Goal: Task Accomplishment & Management: Use online tool/utility

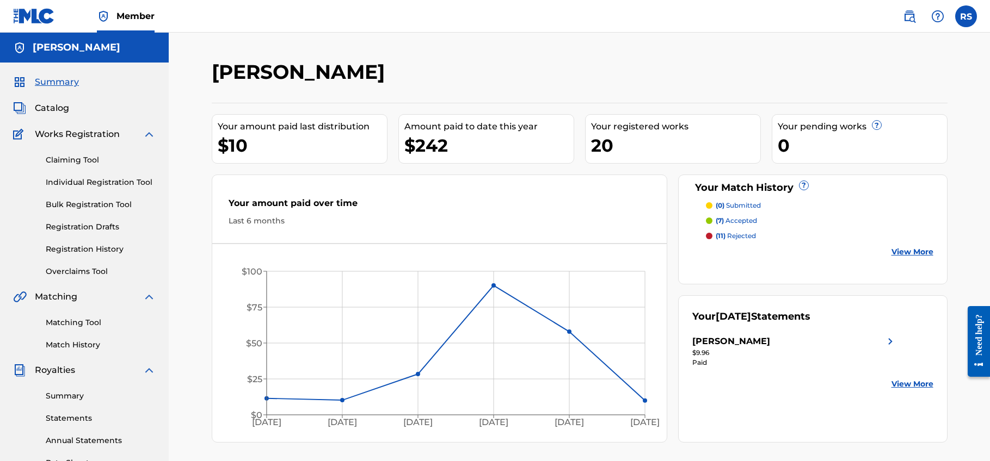
click at [82, 321] on link "Matching Tool" at bounding box center [101, 322] width 110 height 11
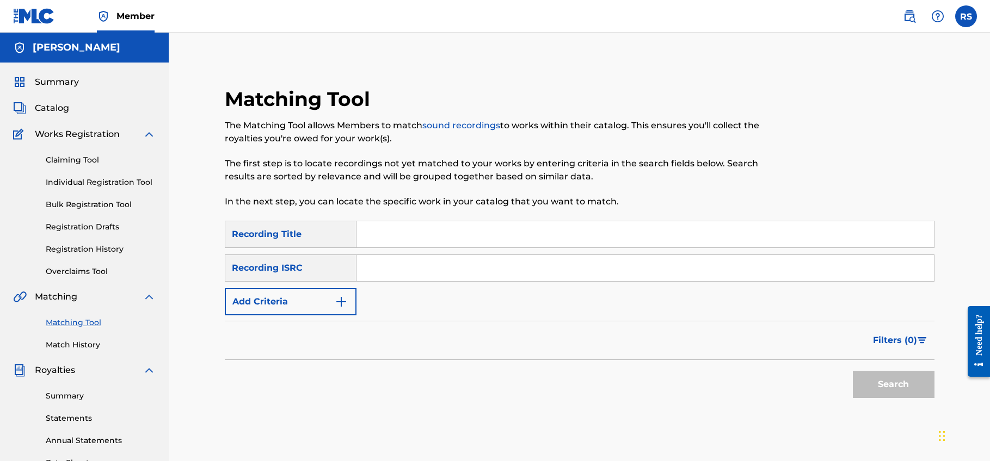
click at [267, 304] on button "Add Criteria" at bounding box center [291, 301] width 132 height 27
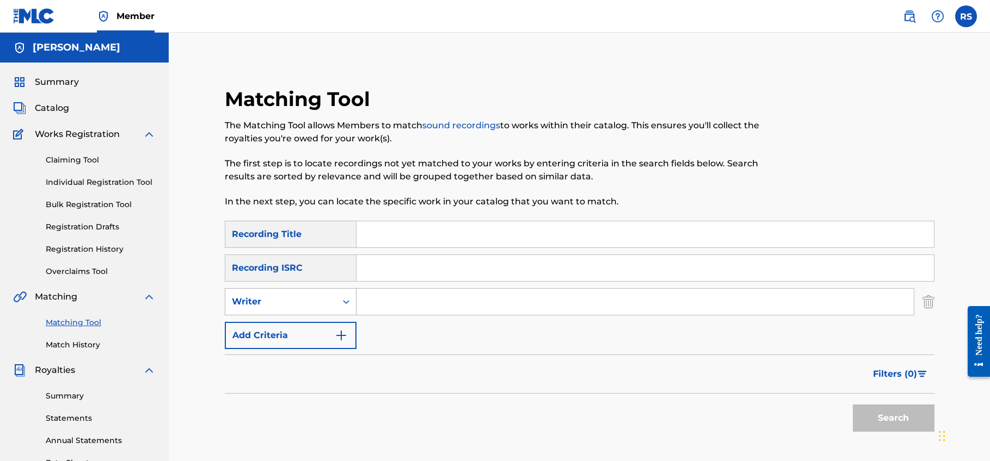
click at [304, 310] on div "Writer" at bounding box center [280, 302] width 111 height 21
click at [302, 324] on div "Recording Artist" at bounding box center [290, 329] width 131 height 27
click at [395, 294] on input "Search Form" at bounding box center [634, 302] width 557 height 26
type input "moskino"
click at [893, 419] on button "Search" at bounding box center [894, 418] width 82 height 27
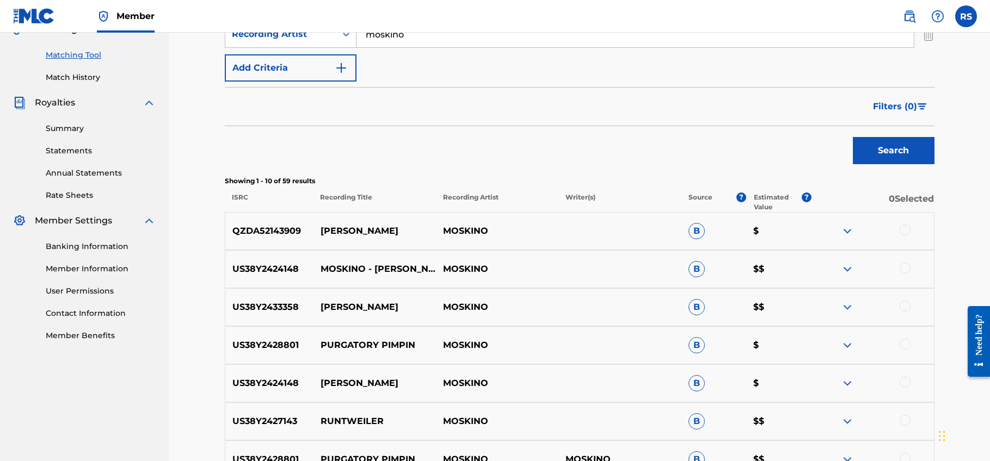
scroll to position [333, 0]
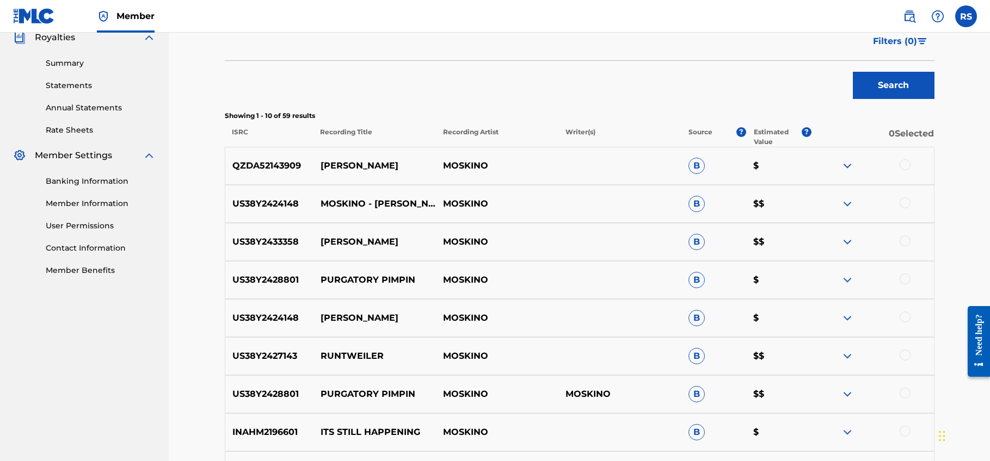
click at [905, 48] on button "Filters ( 0 )" at bounding box center [900, 41] width 68 height 27
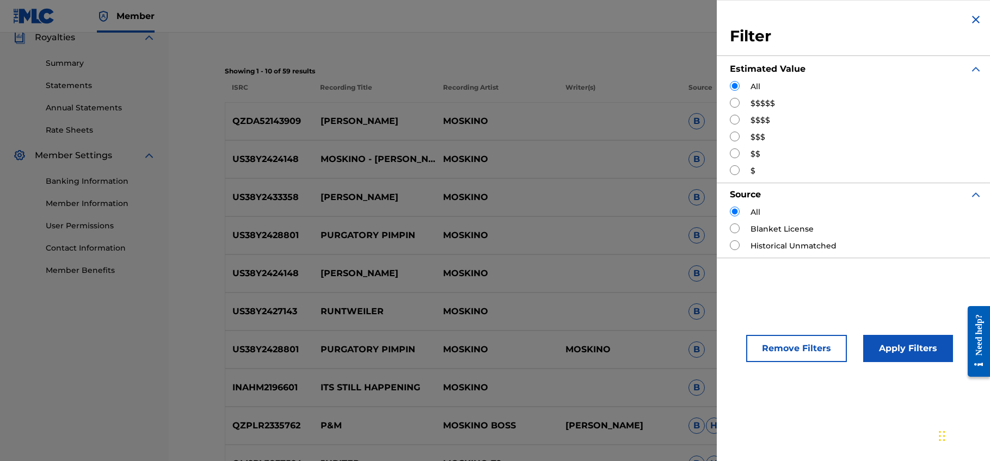
click at [731, 102] on input "Search Form" at bounding box center [735, 103] width 10 height 10
radio input "true"
click at [900, 361] on button "Apply Filters" at bounding box center [908, 348] width 90 height 27
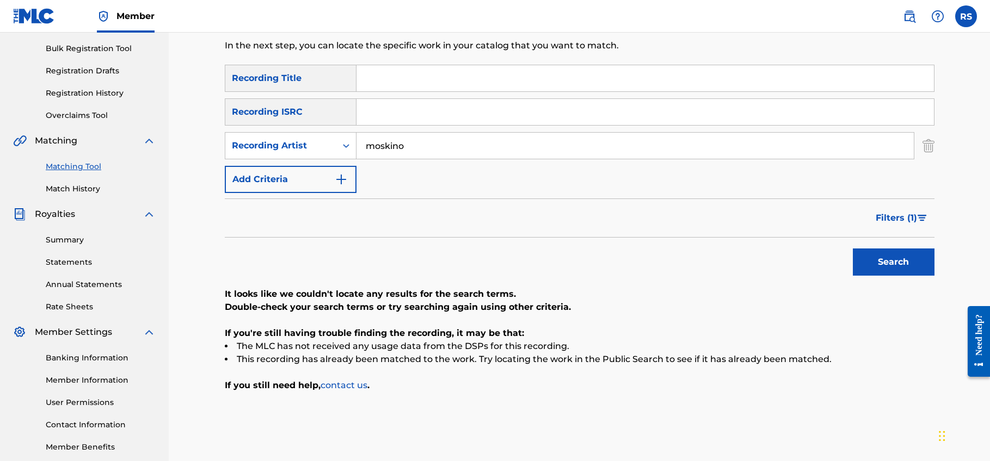
scroll to position [118, 0]
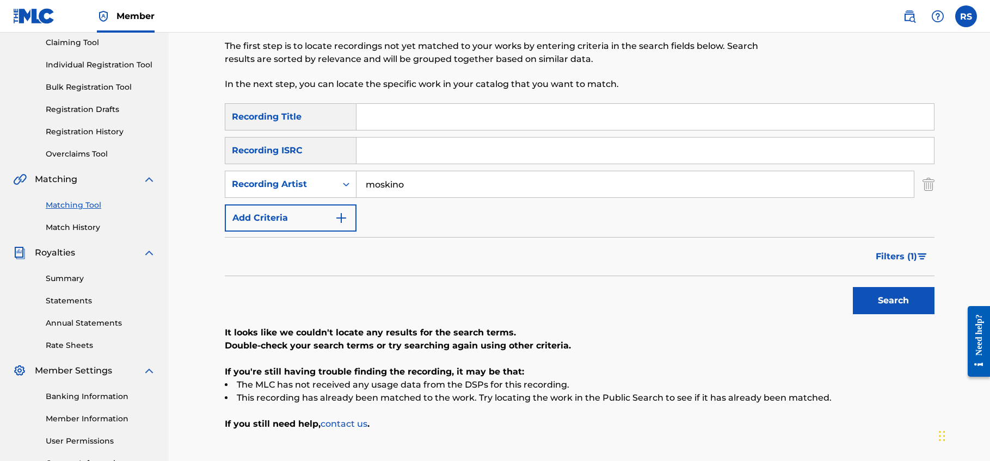
click at [904, 260] on span "Filters ( 1 )" at bounding box center [896, 256] width 41 height 13
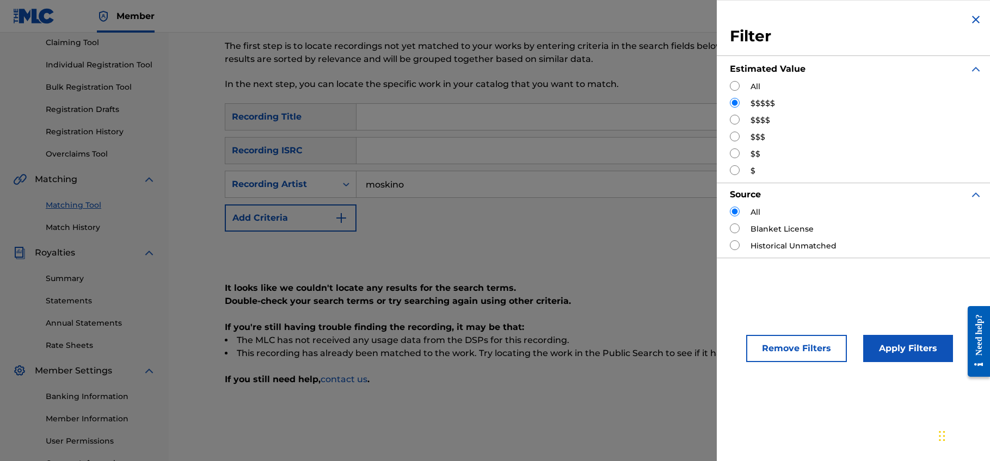
click at [736, 122] on input "Search Form" at bounding box center [735, 120] width 10 height 10
radio input "true"
click at [909, 361] on button "Apply Filters" at bounding box center [908, 348] width 90 height 27
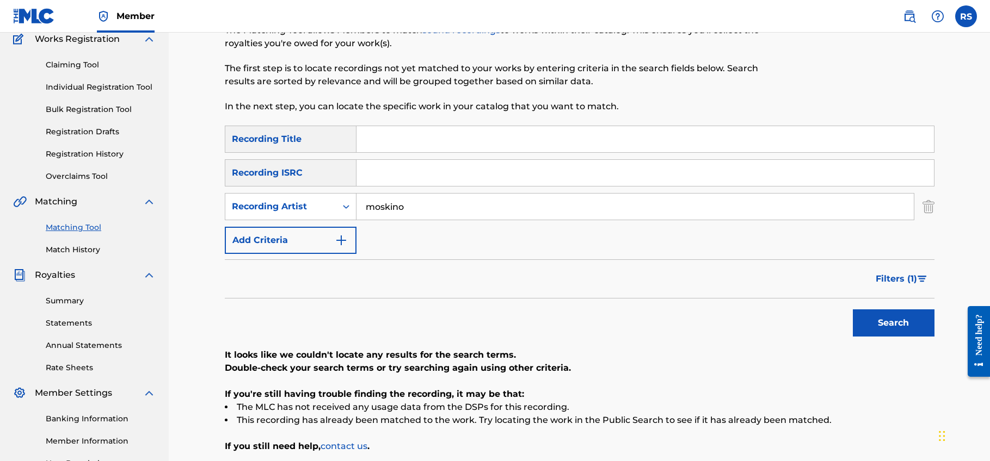
scroll to position [90, 0]
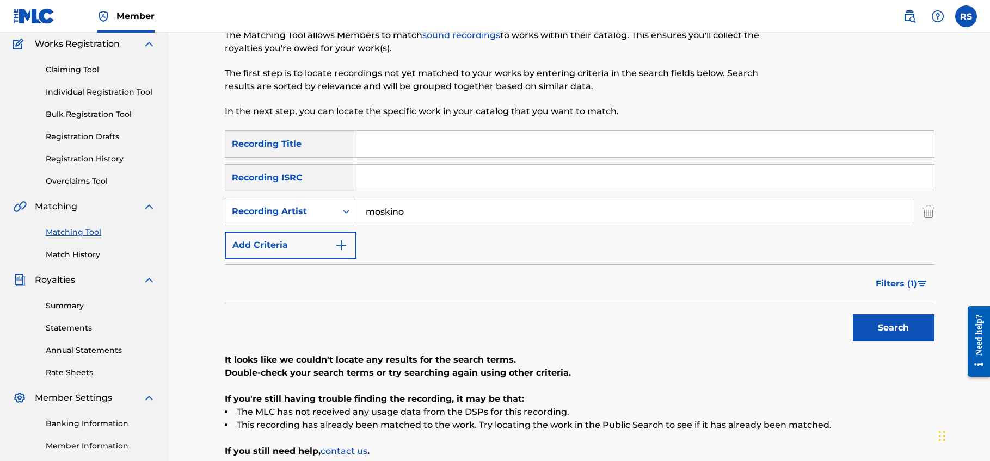
click at [925, 273] on button "Filters ( 1 )" at bounding box center [901, 283] width 65 height 27
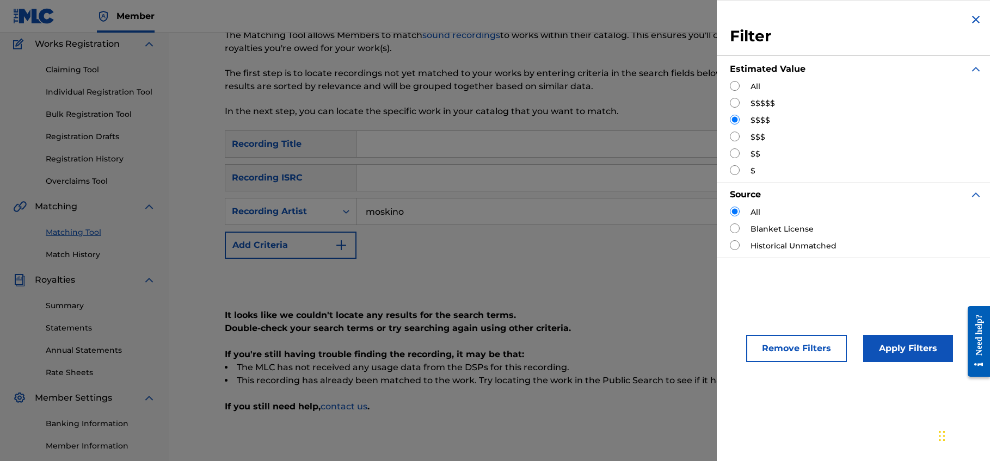
click at [737, 122] on input "Search Form" at bounding box center [735, 120] width 10 height 10
click at [737, 128] on div "All $$$$$ $$$$ $$$ $$ $" at bounding box center [856, 129] width 253 height 96
click at [736, 132] on input "Search Form" at bounding box center [735, 137] width 10 height 10
radio input "true"
click at [915, 353] on button "Apply Filters" at bounding box center [908, 348] width 90 height 27
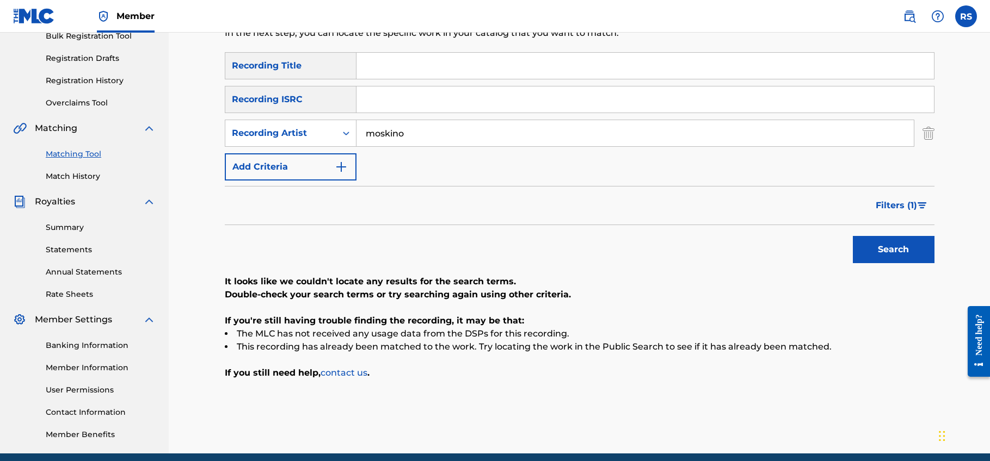
scroll to position [128, 0]
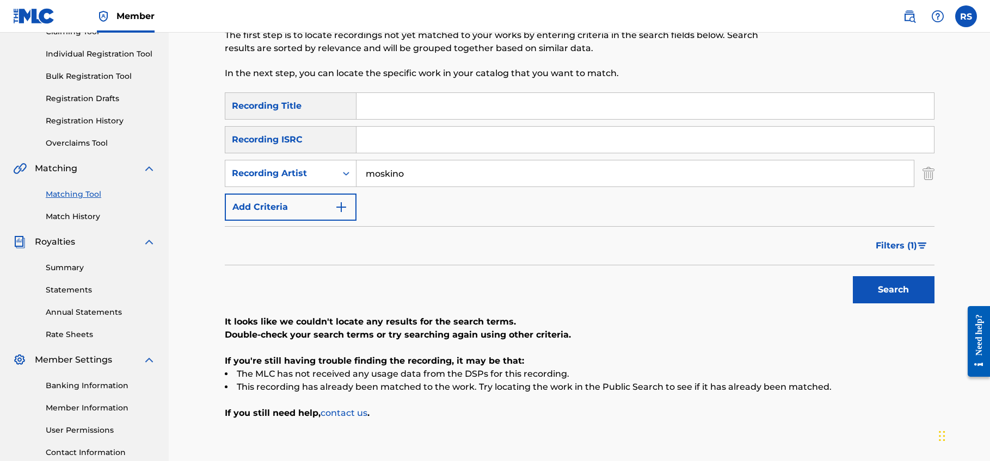
click at [922, 248] on img "Search Form" at bounding box center [922, 246] width 9 height 7
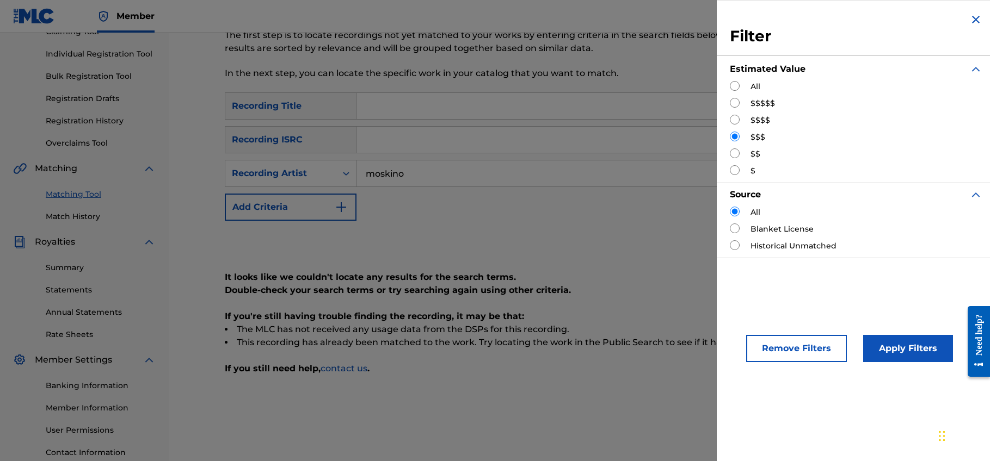
click at [735, 152] on input "Search Form" at bounding box center [735, 154] width 10 height 10
radio input "true"
click at [874, 344] on button "Apply Filters" at bounding box center [908, 348] width 90 height 27
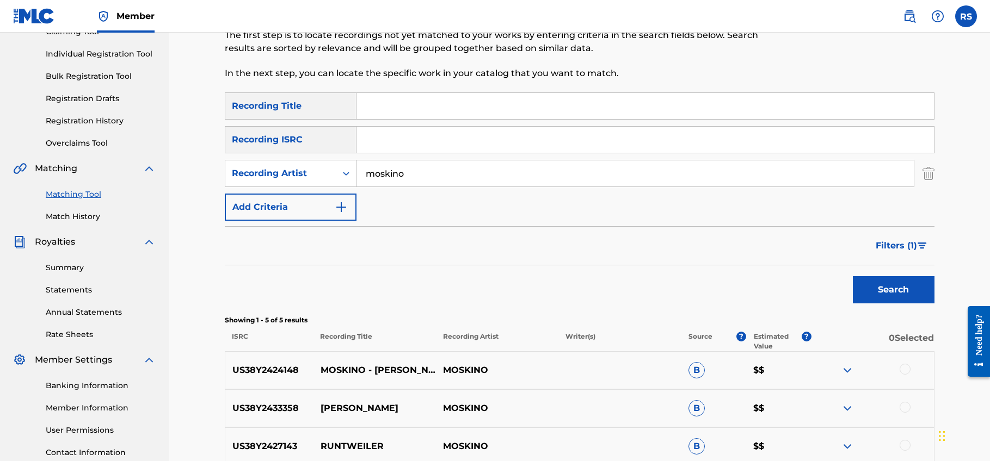
scroll to position [294, 0]
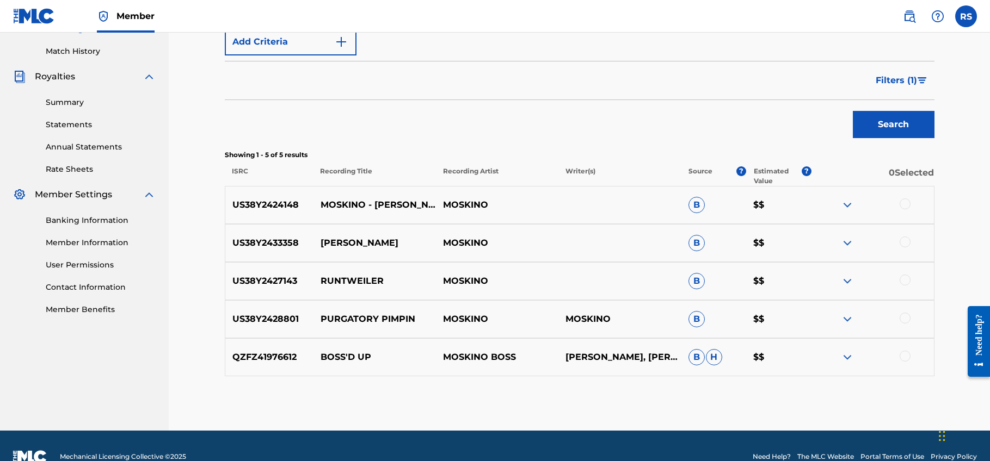
click at [914, 79] on span "Filters ( 1 )" at bounding box center [896, 80] width 41 height 13
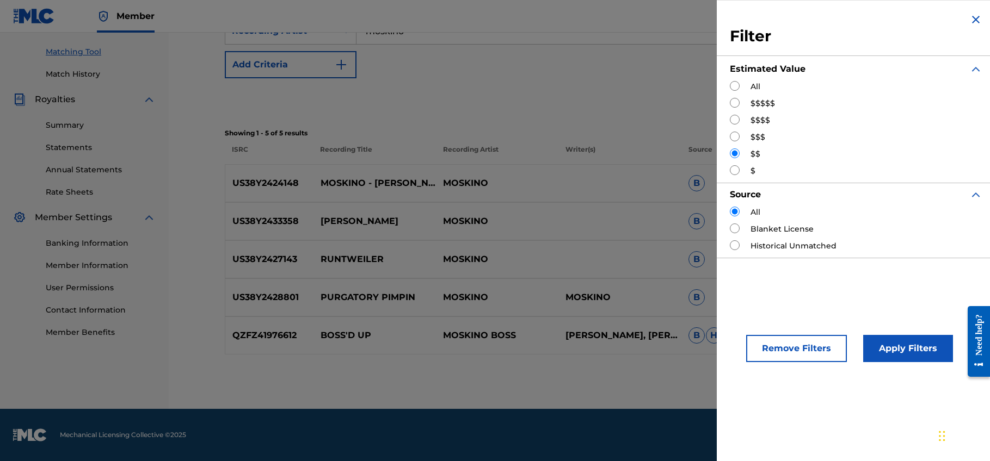
scroll to position [271, 0]
click at [741, 170] on div "$" at bounding box center [856, 170] width 253 height 11
click at [736, 170] on input "Search Form" at bounding box center [735, 170] width 10 height 10
radio input "true"
click at [901, 359] on button "Apply Filters" at bounding box center [908, 348] width 90 height 27
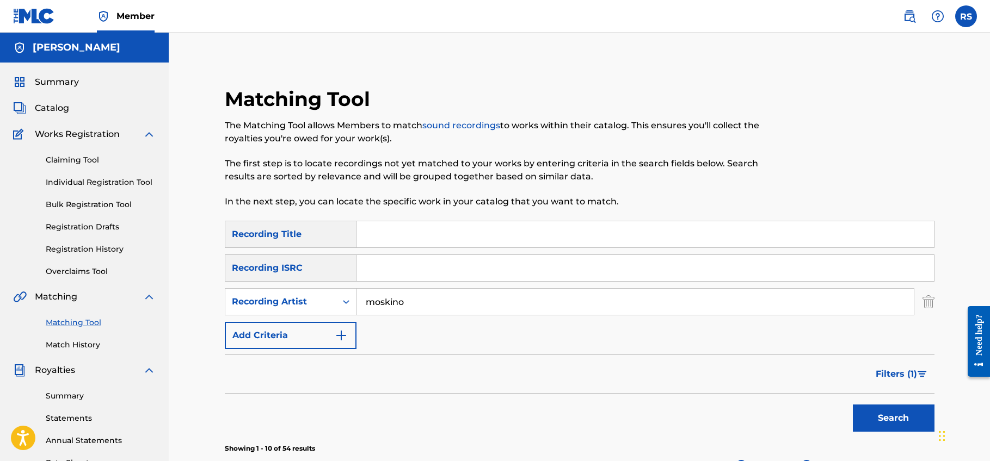
scroll to position [0, 0]
